Goal: Information Seeking & Learning: Learn about a topic

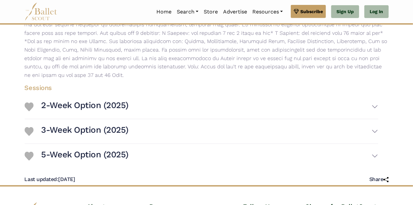
scroll to position [231, 0]
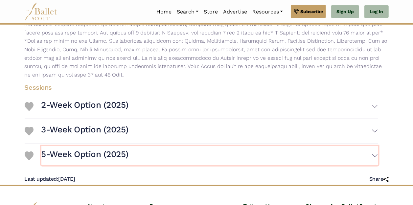
click at [128, 152] on h3 "5-Week Option (2025)" at bounding box center [84, 154] width 87 height 11
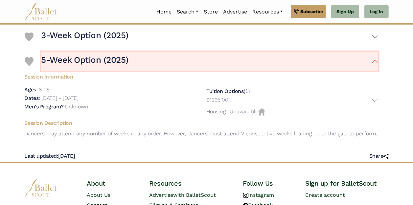
scroll to position [325, 0]
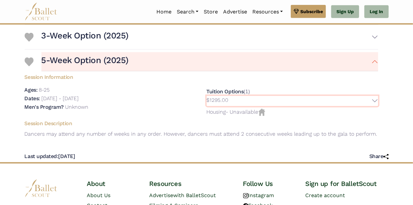
click at [220, 99] on p "$1295.00" at bounding box center [218, 100] width 22 height 9
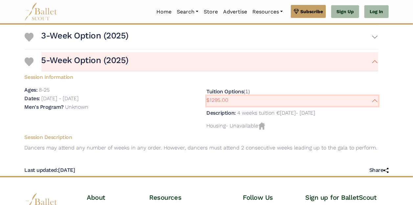
click at [220, 99] on p "$1295.00" at bounding box center [218, 100] width 22 height 9
click at [228, 97] on p "$1295.00" at bounding box center [218, 100] width 22 height 9
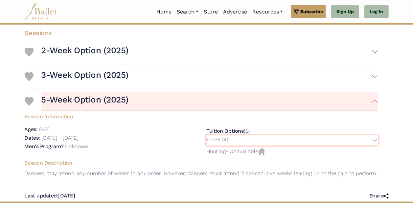
scroll to position [274, 0]
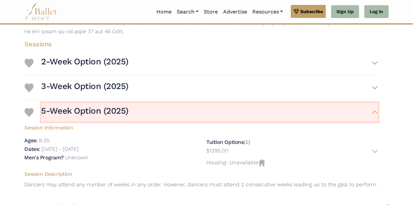
click at [160, 105] on button "5-Week Option (2025)" at bounding box center [209, 112] width 337 height 19
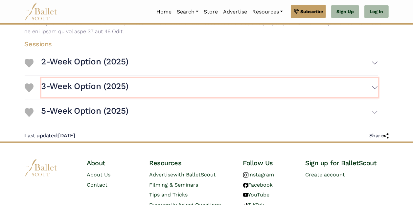
click at [149, 94] on button "3-Week Option (2025)" at bounding box center [209, 87] width 337 height 19
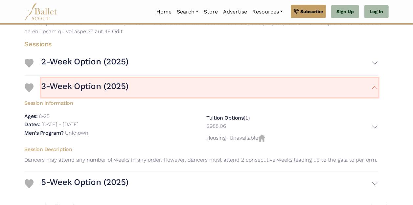
click at [149, 94] on button "3-Week Option (2025)" at bounding box center [209, 87] width 337 height 19
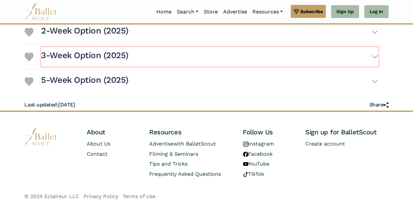
scroll to position [306, 0]
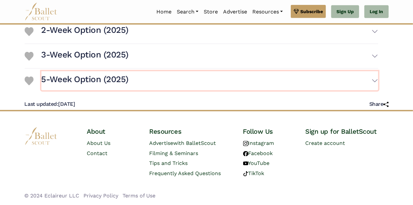
click at [145, 81] on button "5-Week Option (2025)" at bounding box center [209, 80] width 337 height 19
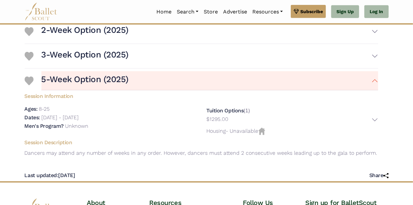
click at [242, 134] on p "Housing - Unavailable" at bounding box center [293, 131] width 172 height 9
click at [230, 133] on p "Housing - Unavailable" at bounding box center [293, 131] width 172 height 9
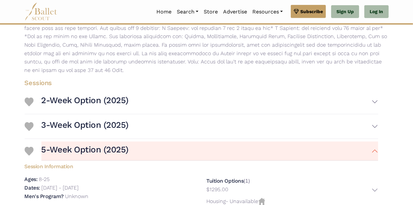
scroll to position [235, 0]
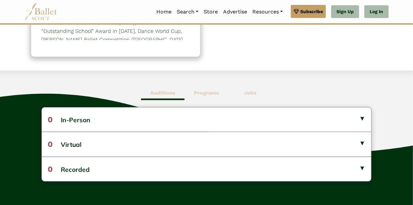
scroll to position [153, 0]
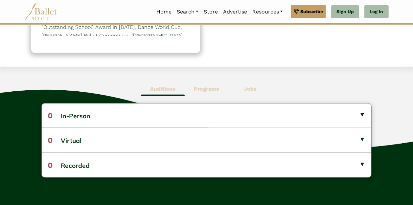
click at [191, 88] on span "Programs" at bounding box center [207, 88] width 44 height 15
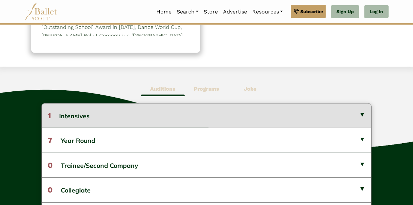
scroll to position [195, 0]
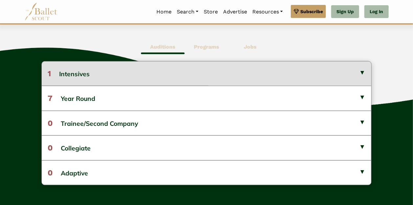
click at [124, 76] on button "1 Intensives" at bounding box center [207, 73] width 330 height 24
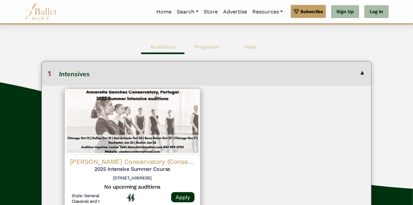
click at [124, 76] on button "1 Intensives" at bounding box center [207, 73] width 330 height 24
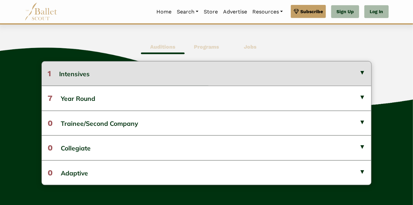
click at [124, 76] on button "1 Intensives" at bounding box center [207, 73] width 330 height 24
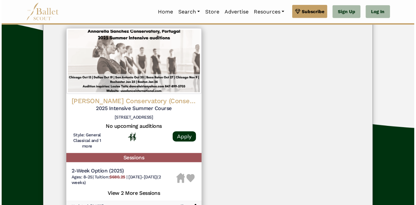
scroll to position [294, 0]
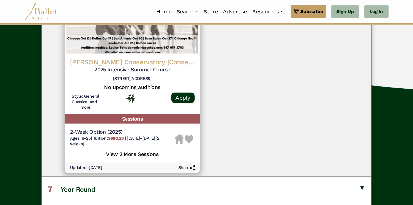
click at [115, 136] on b "$680.25" at bounding box center [116, 138] width 16 height 5
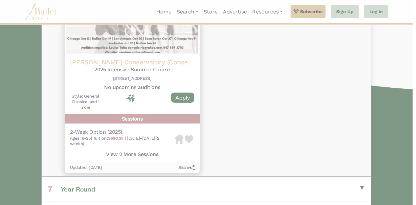
click at [115, 136] on body "Premium Feature Make this audition season count. Upgrade to premium for access …" at bounding box center [208, 44] width 416 height 677
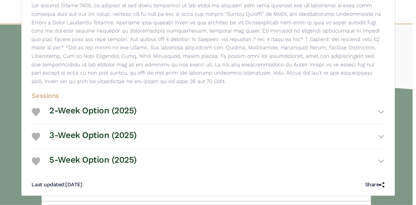
scroll to position [208, 0]
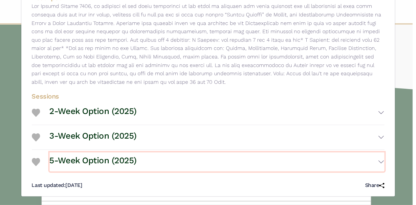
click at [140, 155] on button "5-Week Option (2025)" at bounding box center [217, 161] width 335 height 19
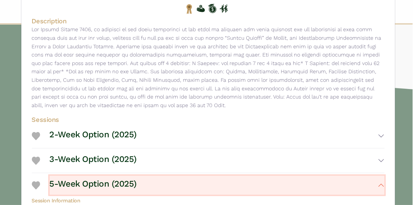
scroll to position [294, 0]
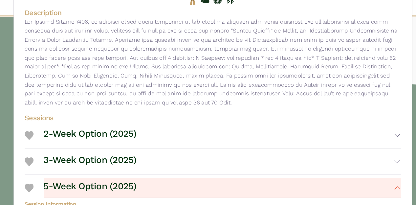
click at [240, 65] on p at bounding box center [208, 67] width 353 height 84
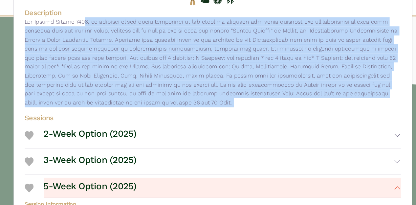
click at [240, 65] on p at bounding box center [208, 67] width 353 height 84
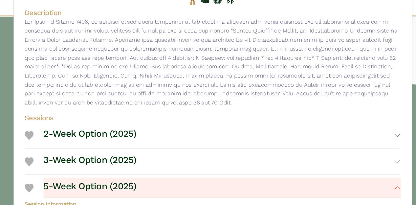
click at [239, 60] on p at bounding box center [208, 67] width 353 height 84
drag, startPoint x: 226, startPoint y: 61, endPoint x: 278, endPoint y: 64, distance: 51.7
click at [278, 64] on p at bounding box center [208, 67] width 353 height 84
